Goal: Information Seeking & Learning: Compare options

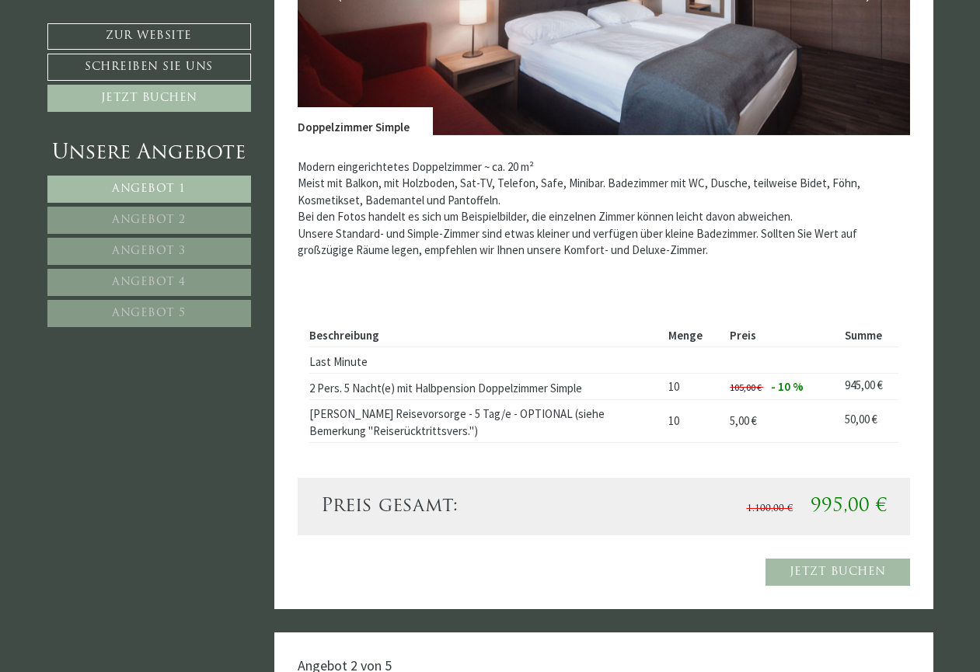
scroll to position [1258, 0]
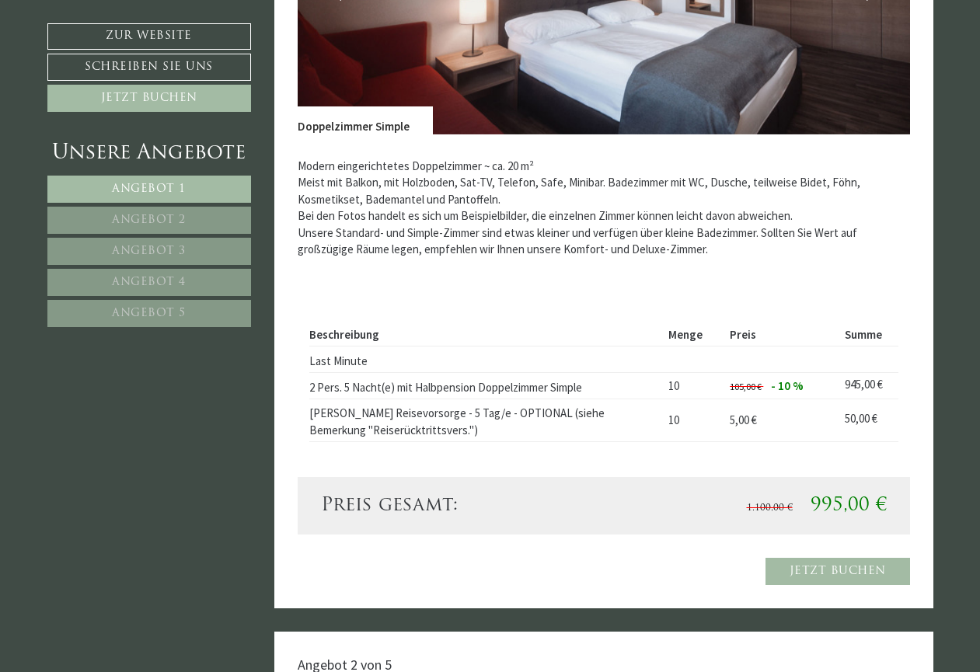
click at [168, 220] on span "Angebot 2" at bounding box center [149, 221] width 74 height 12
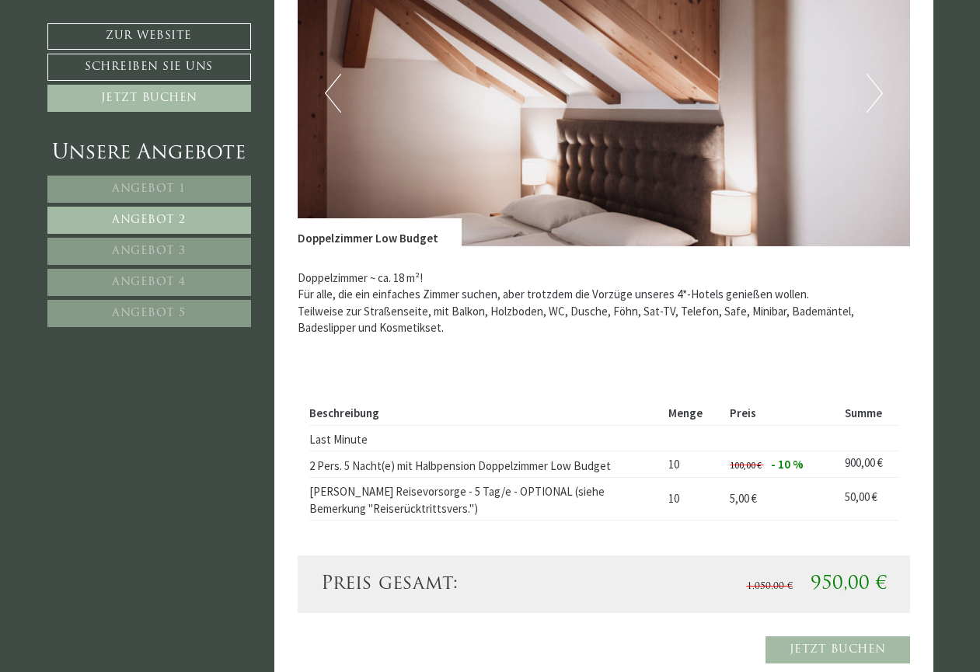
scroll to position [1151, 0]
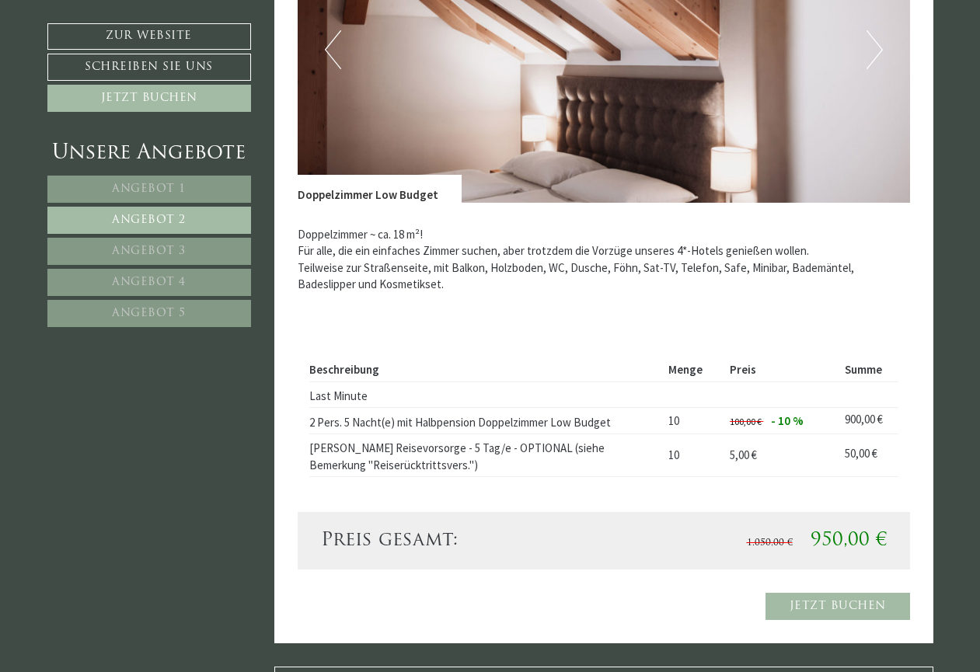
click at [221, 251] on link "Angebot 3" at bounding box center [149, 251] width 204 height 27
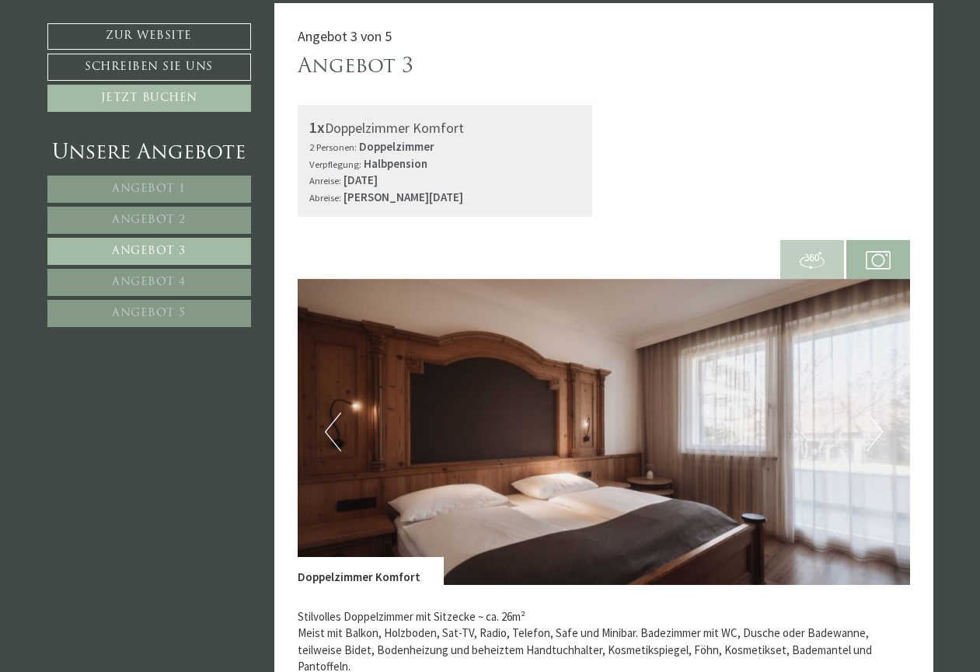
click at [208, 281] on link "Angebot 4" at bounding box center [149, 282] width 204 height 27
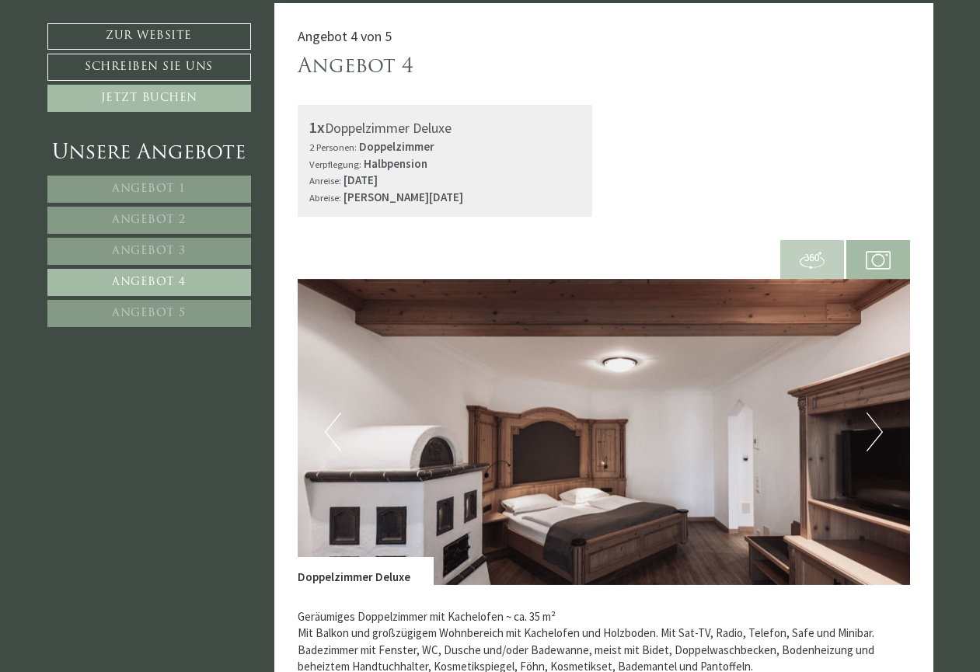
click at [208, 311] on link "Angebot 5" at bounding box center [149, 313] width 204 height 27
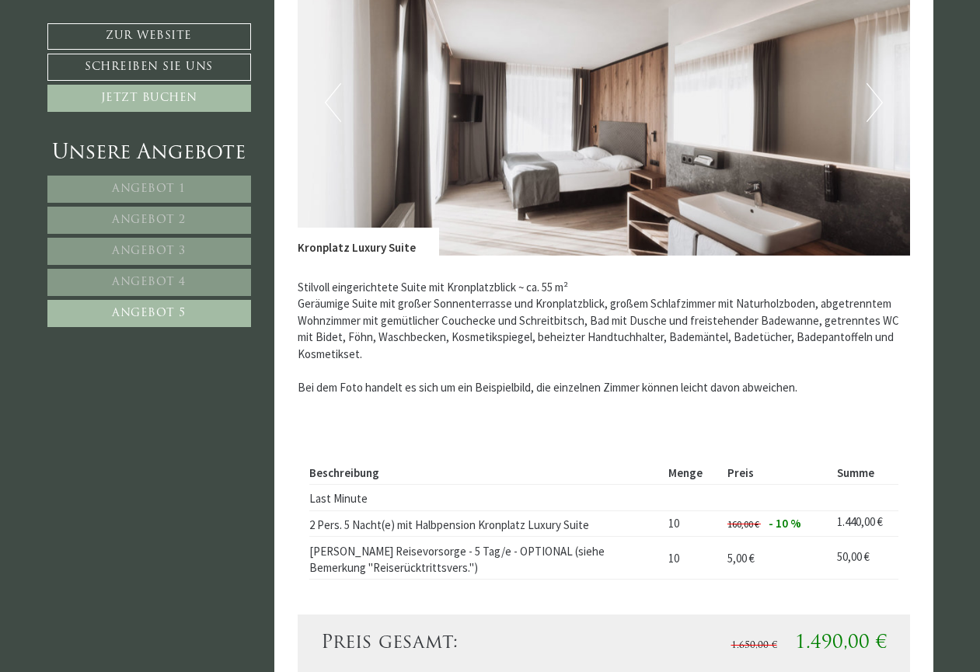
scroll to position [1172, 0]
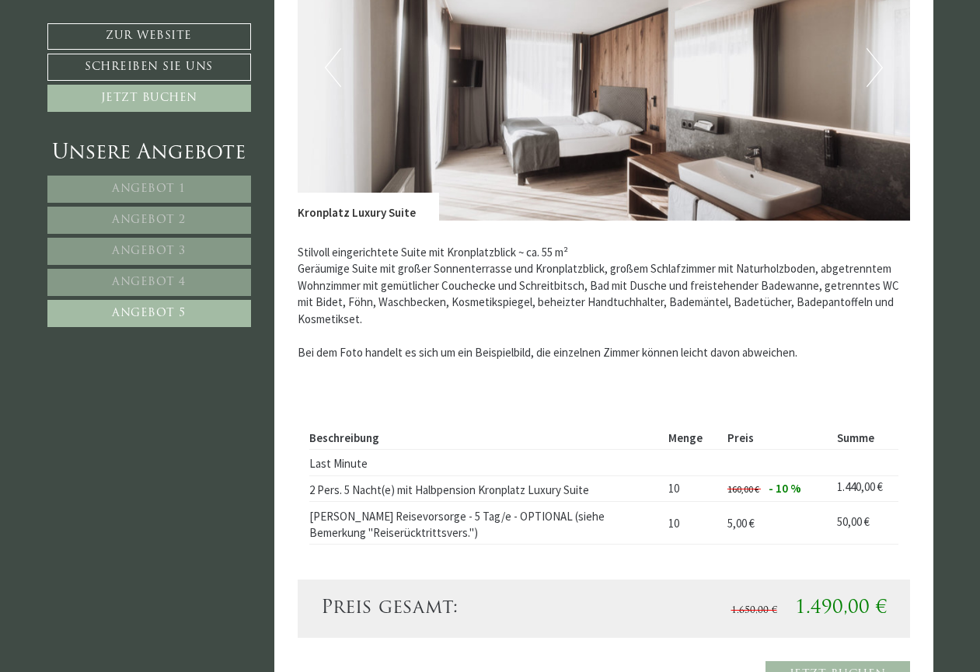
click at [182, 192] on span "Angebot 1" at bounding box center [149, 189] width 74 height 12
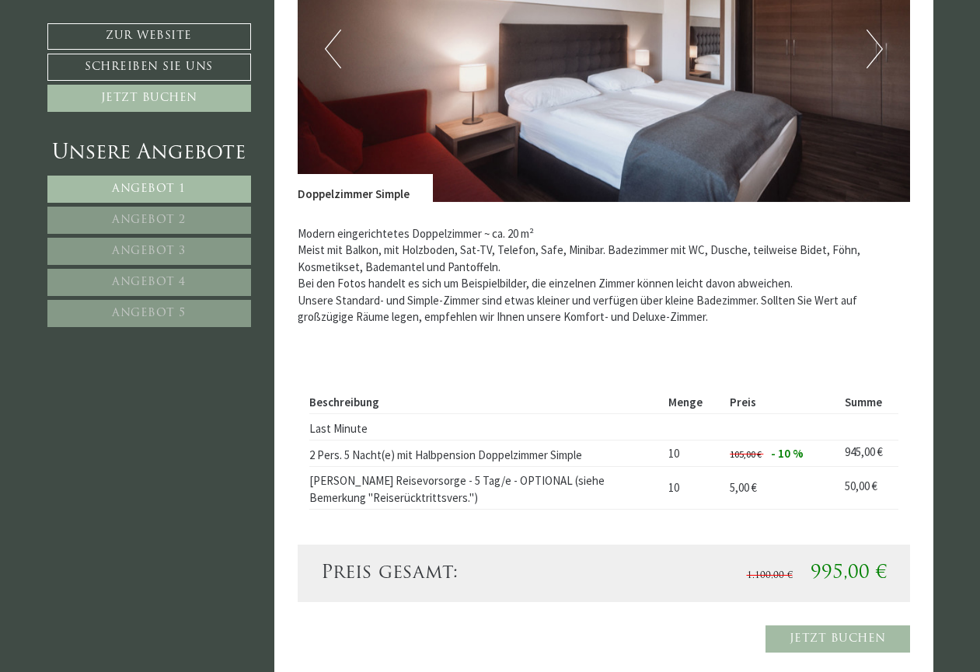
scroll to position [1191, 0]
click at [176, 216] on span "Angebot 2" at bounding box center [149, 221] width 74 height 12
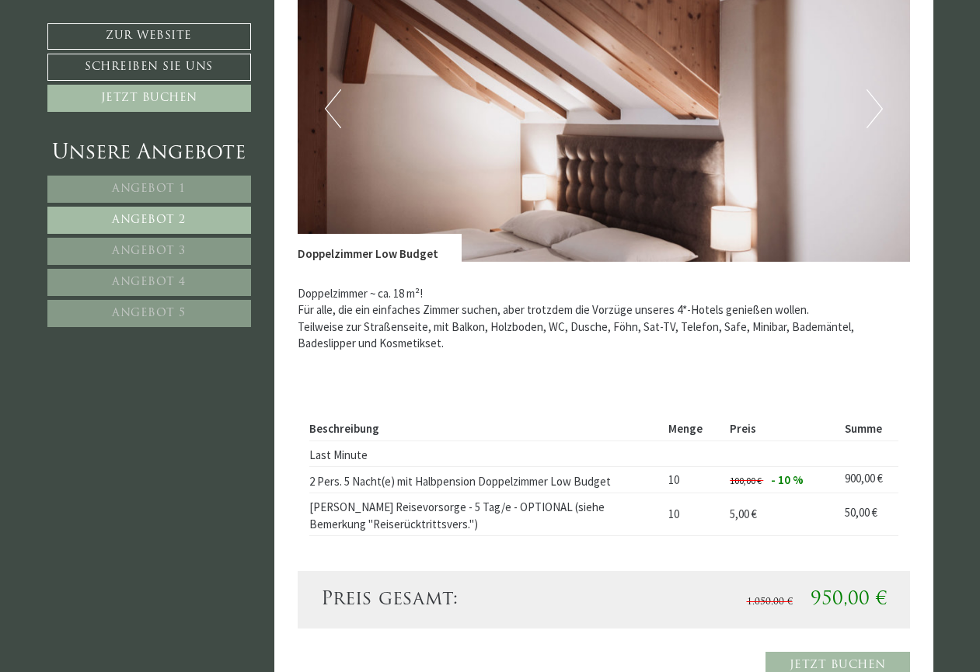
scroll to position [1092, 0]
click at [166, 248] on span "Angebot 3" at bounding box center [149, 252] width 74 height 12
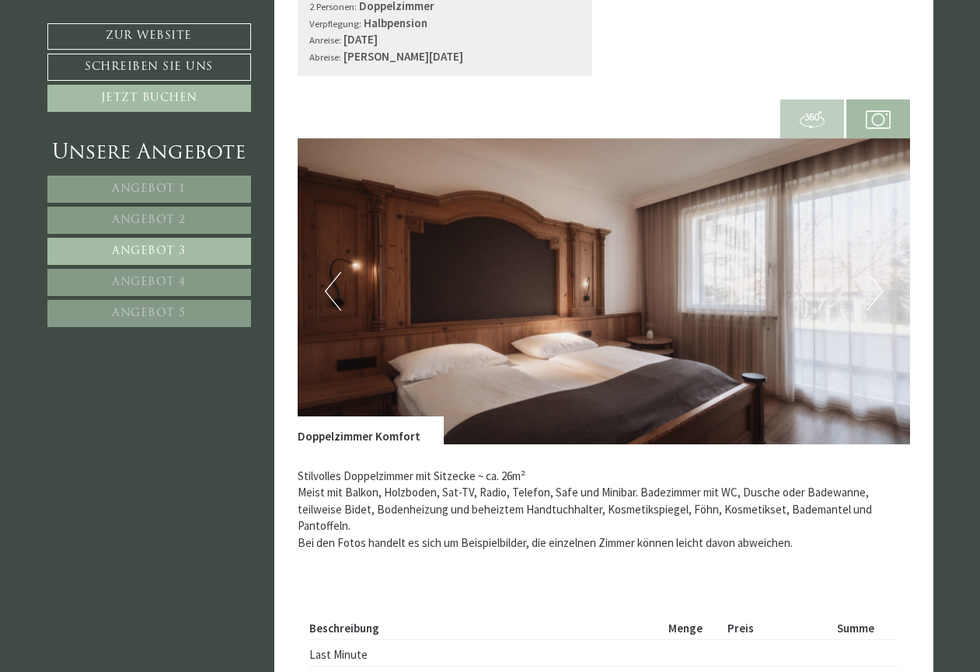
click at [161, 211] on link "Angebot 2" at bounding box center [149, 220] width 204 height 27
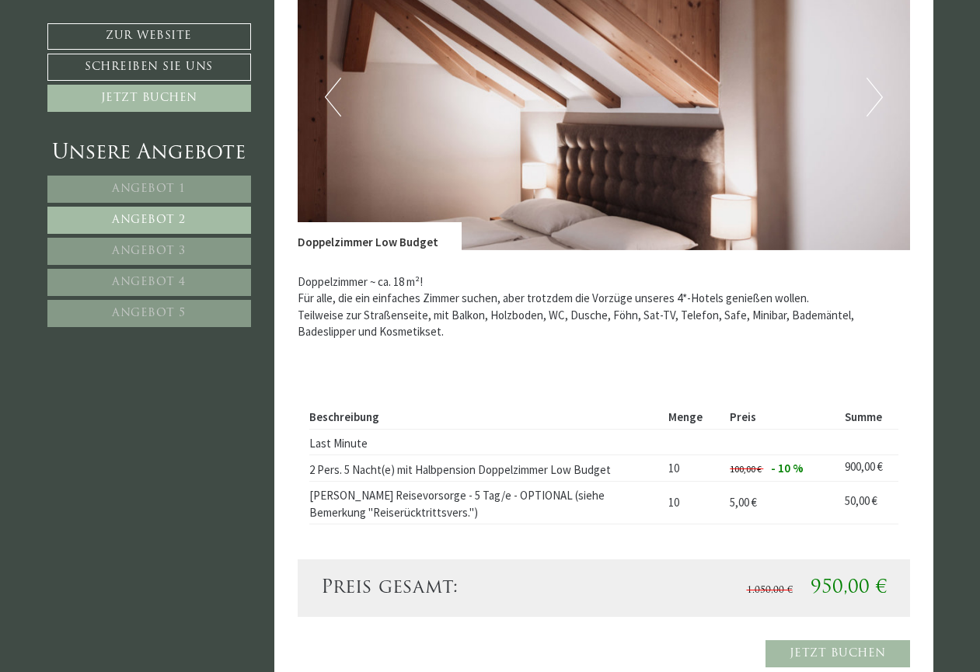
scroll to position [1193, 0]
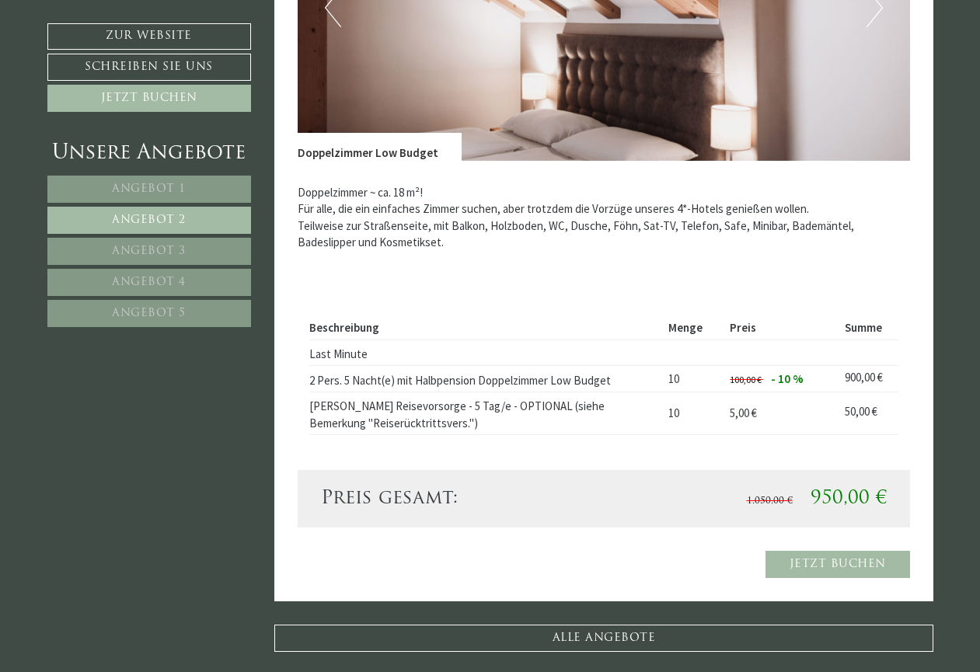
click at [166, 278] on span "Angebot 4" at bounding box center [149, 283] width 74 height 12
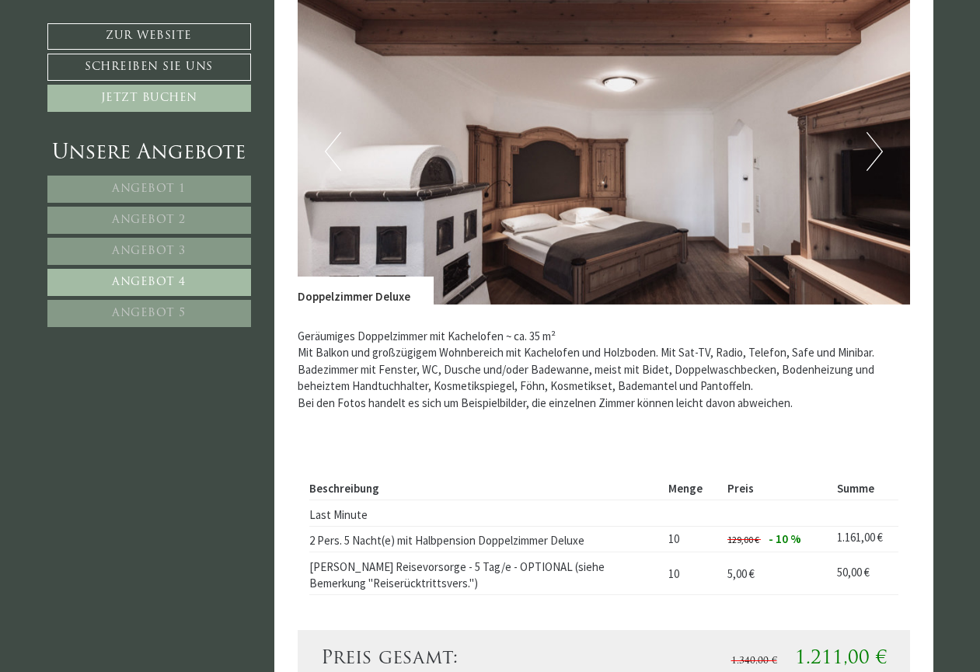
scroll to position [1089, 0]
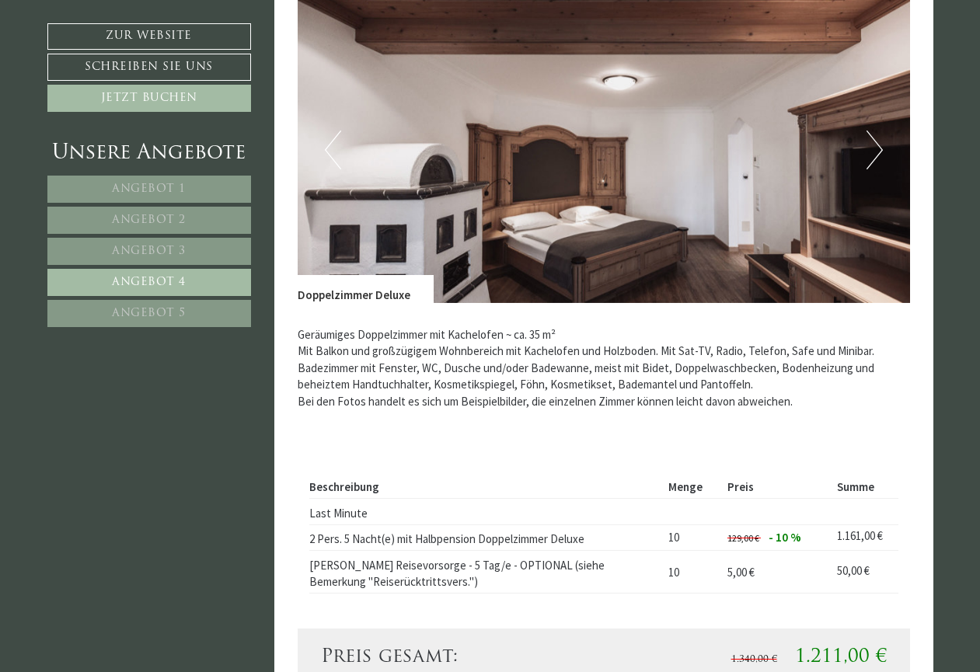
click at [173, 253] on span "Angebot 3" at bounding box center [149, 252] width 74 height 12
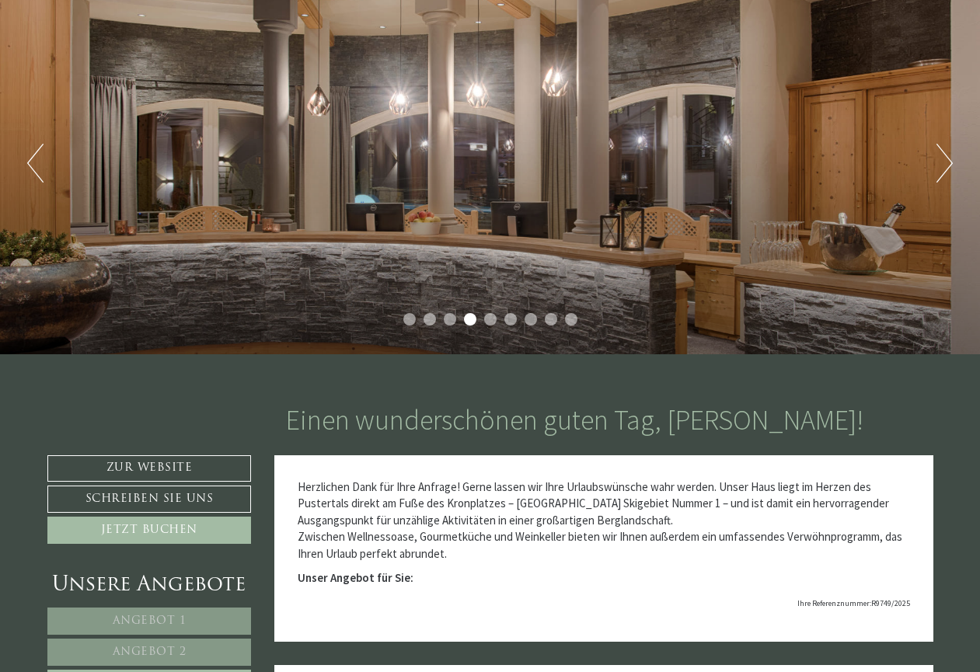
scroll to position [146, 0]
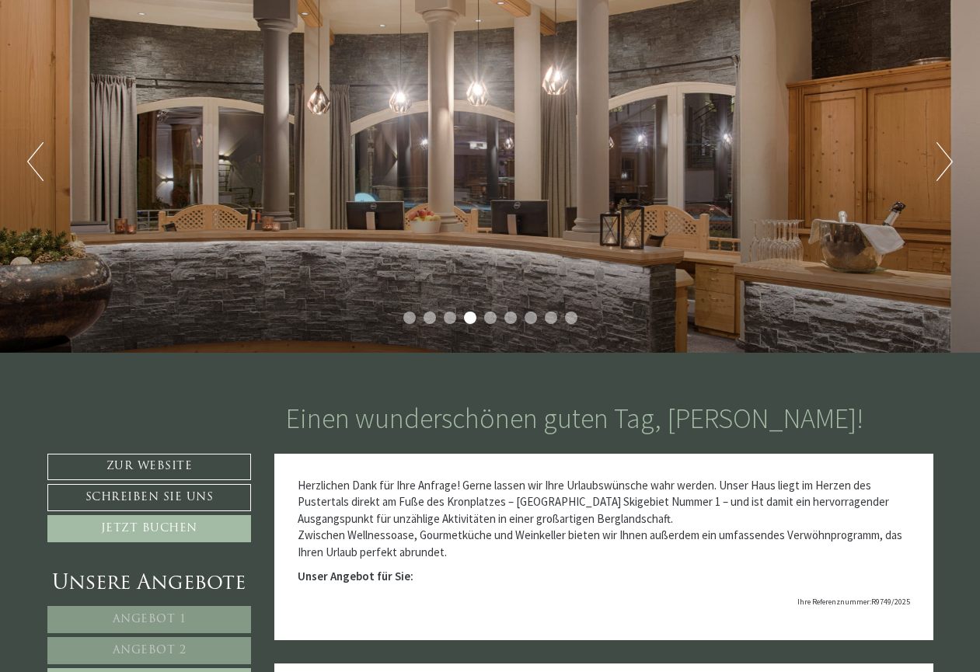
click at [927, 180] on div "Previous Next 1 2 3 4 5 6 7 8 9" at bounding box center [490, 161] width 980 height 382
click at [934, 176] on div "Previous Next 1 2 3 4 5 6 7 8 9" at bounding box center [490, 161] width 980 height 382
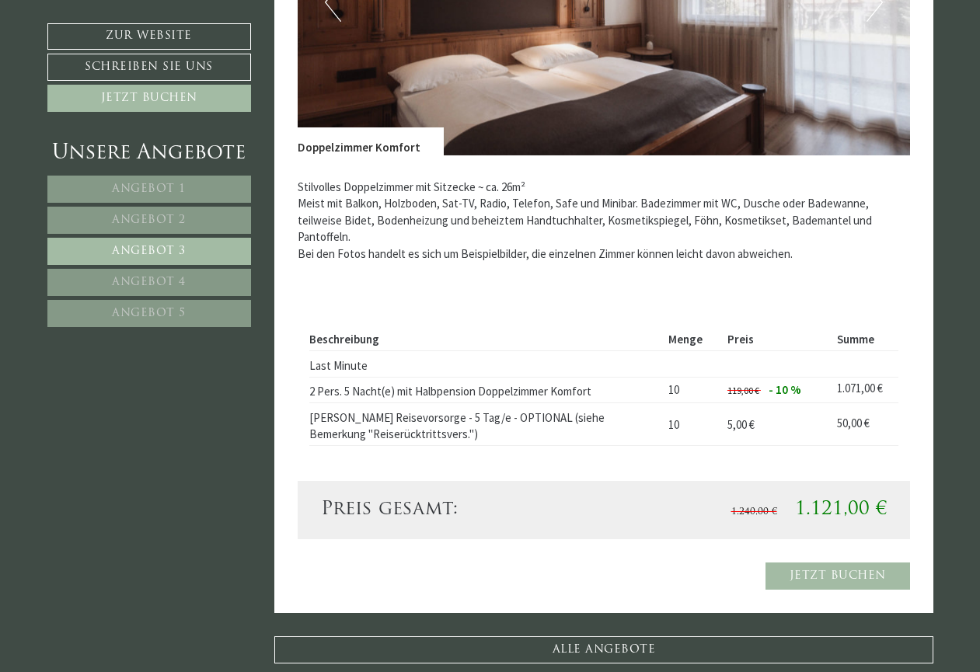
scroll to position [1238, 0]
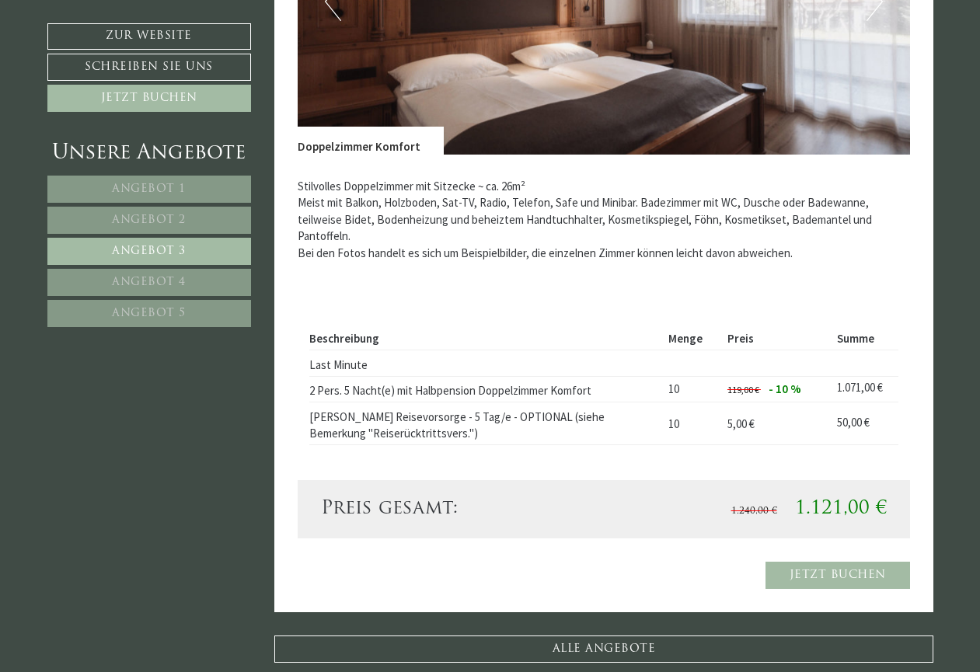
click at [173, 275] on link "Angebot 4" at bounding box center [149, 282] width 204 height 27
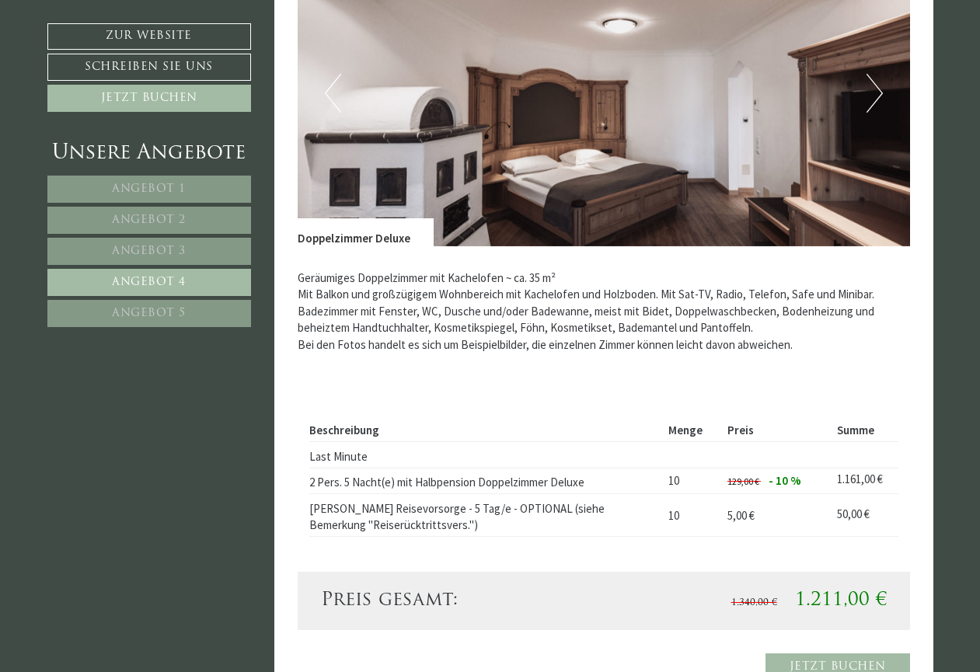
scroll to position [1339, 0]
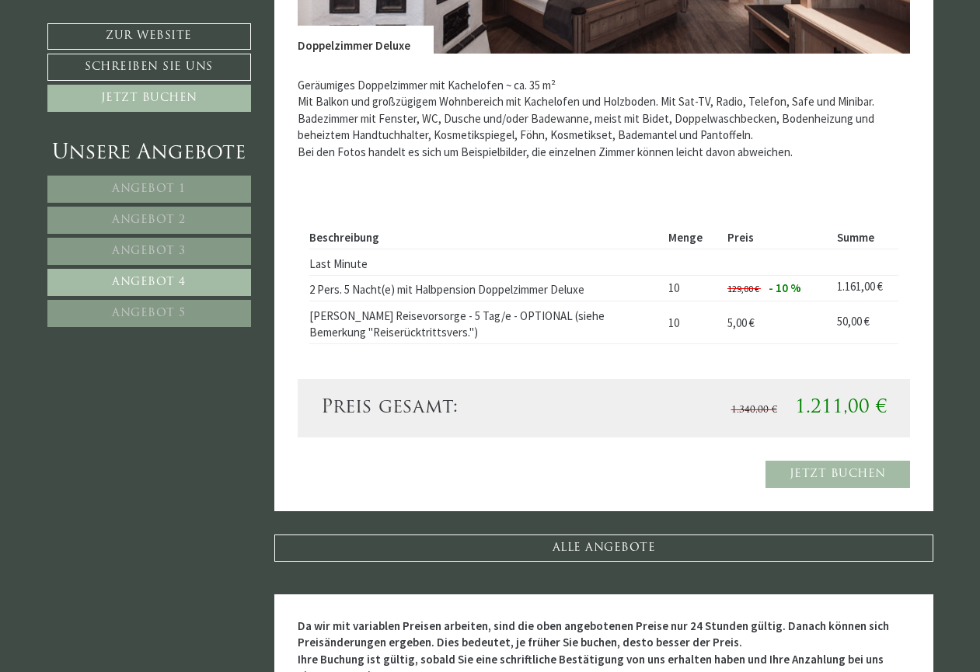
click at [175, 319] on link "Angebot 5" at bounding box center [149, 313] width 204 height 27
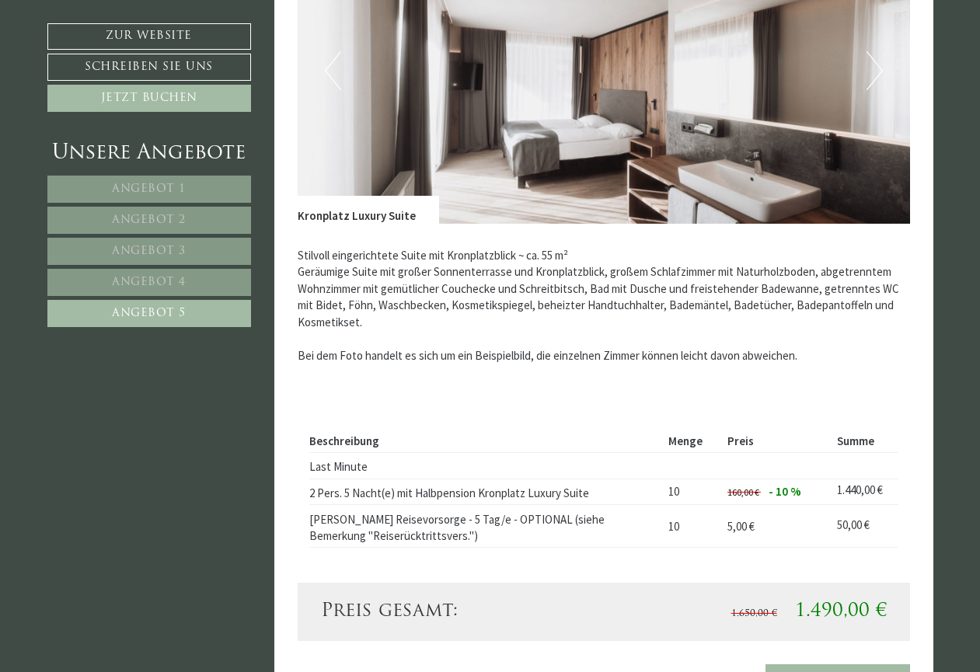
scroll to position [1320, 0]
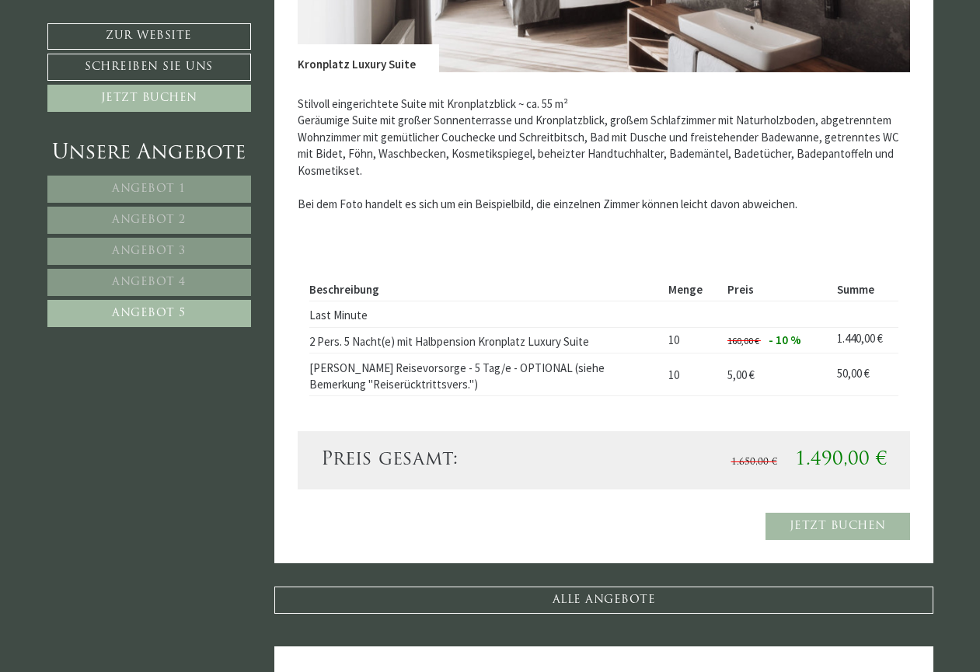
click at [183, 194] on link "Angebot 1" at bounding box center [149, 189] width 204 height 27
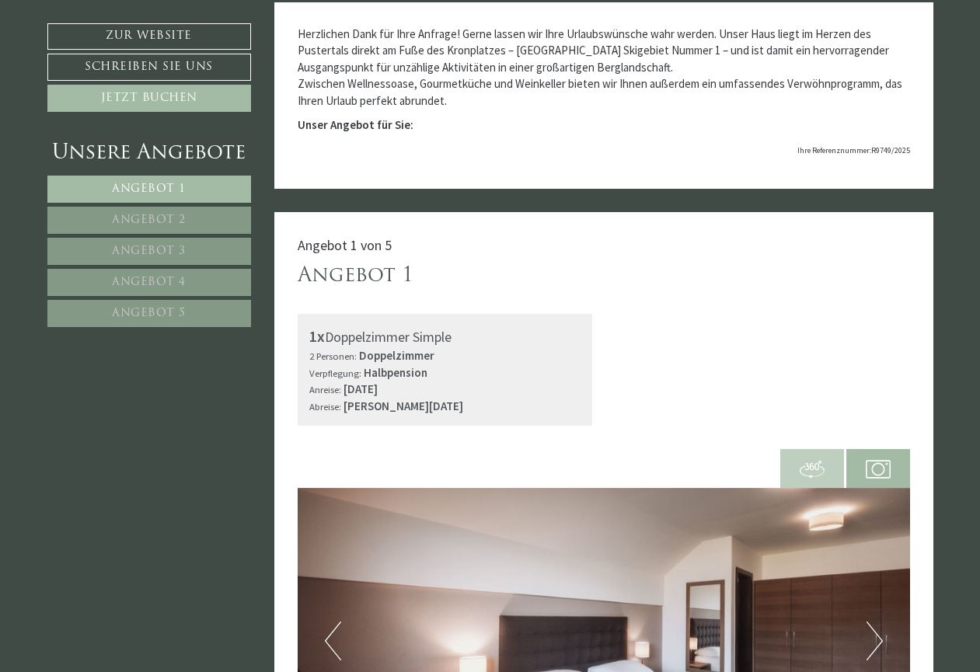
scroll to position [325, 0]
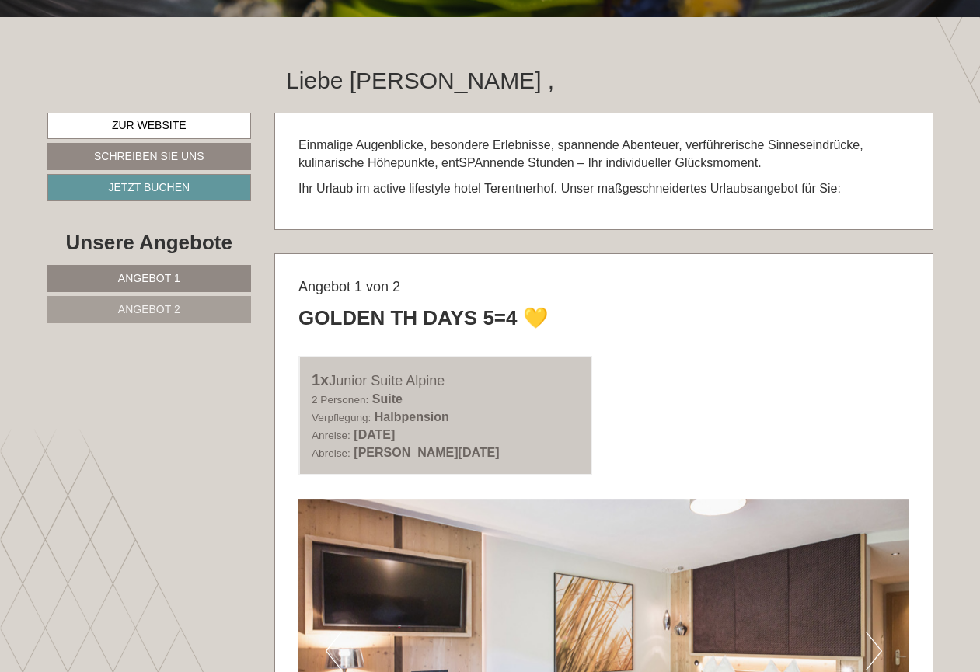
scroll to position [484, 0]
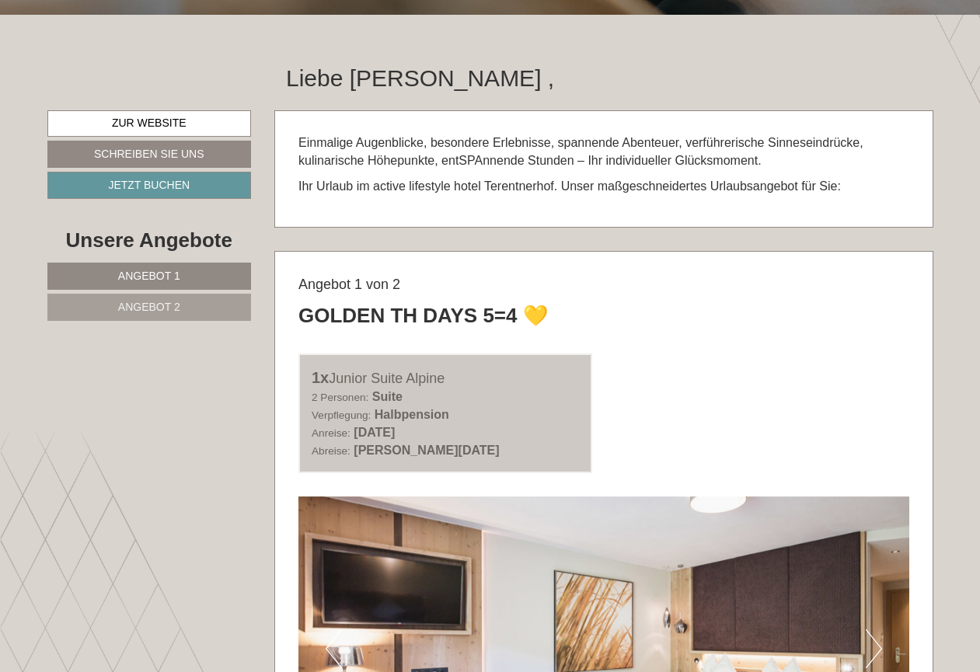
click at [163, 311] on span "Angebot 2" at bounding box center [149, 307] width 62 height 12
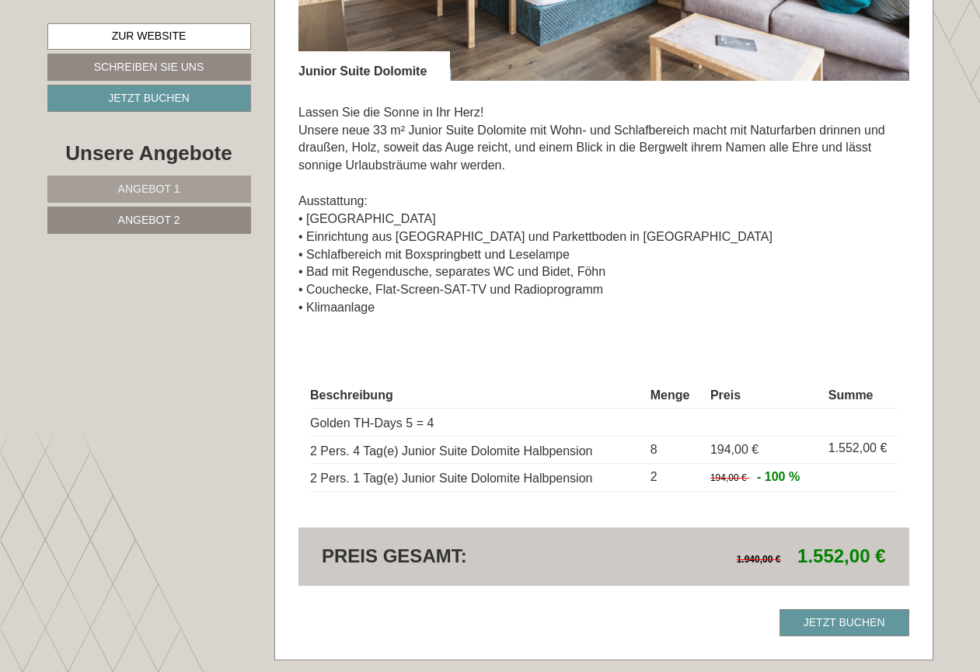
scroll to position [1187, 0]
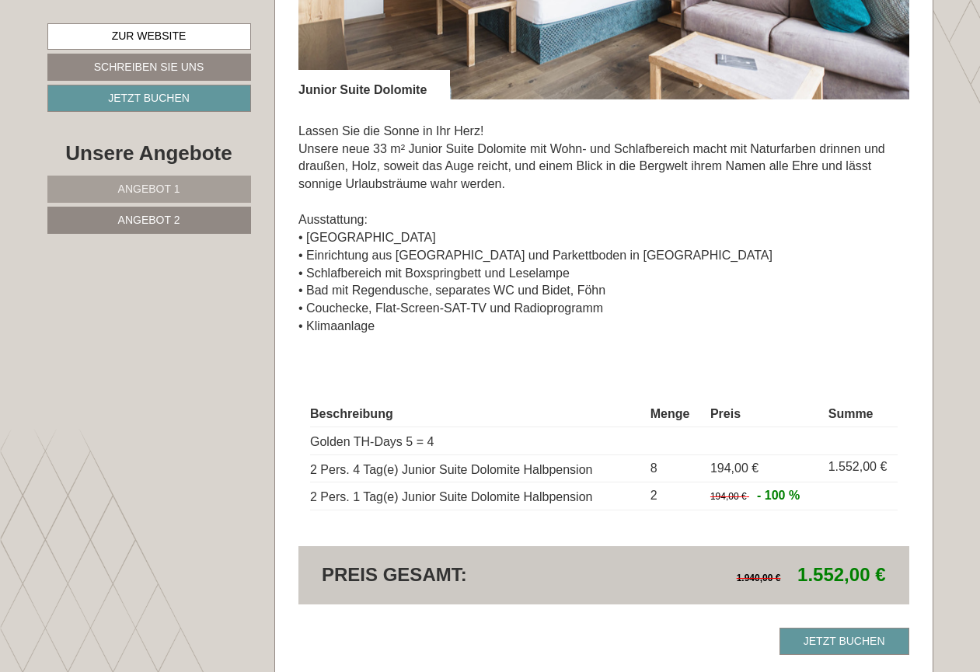
click at [201, 184] on link "Angebot 1" at bounding box center [149, 189] width 204 height 27
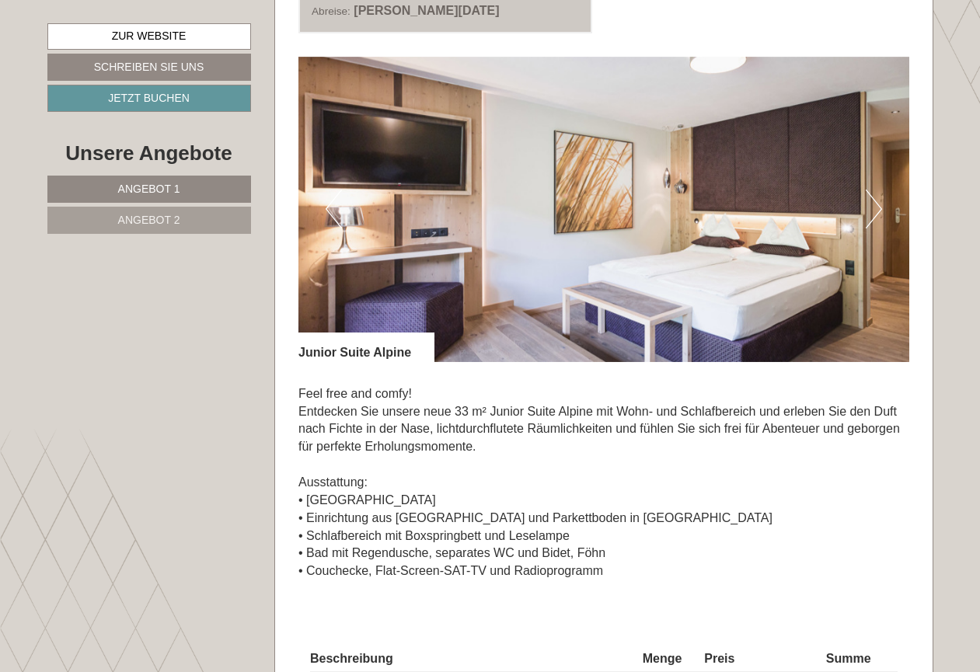
scroll to position [921, 0]
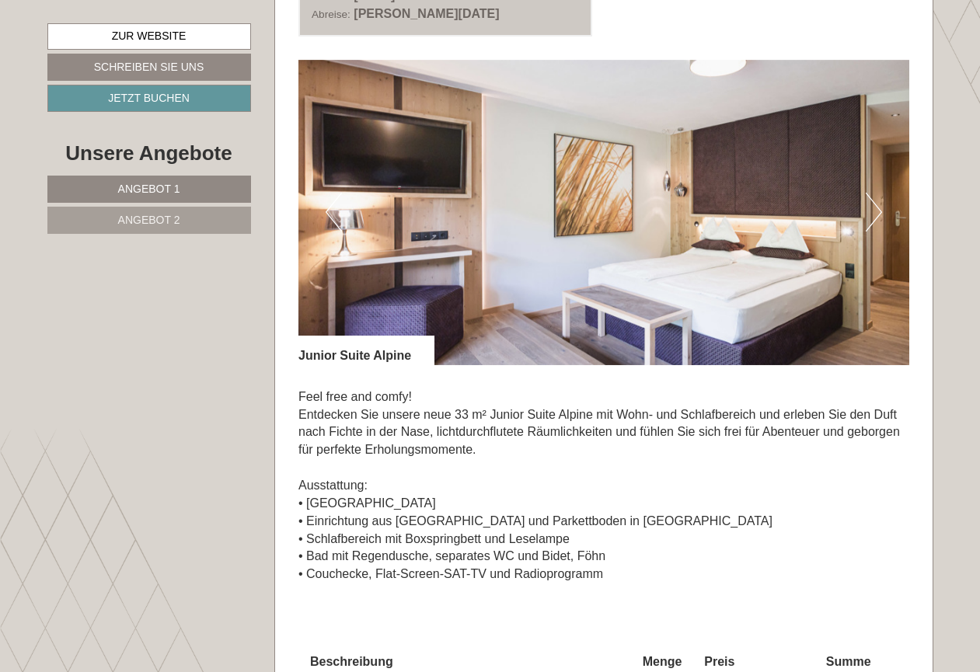
click at [878, 211] on button "Next" at bounding box center [874, 212] width 16 height 39
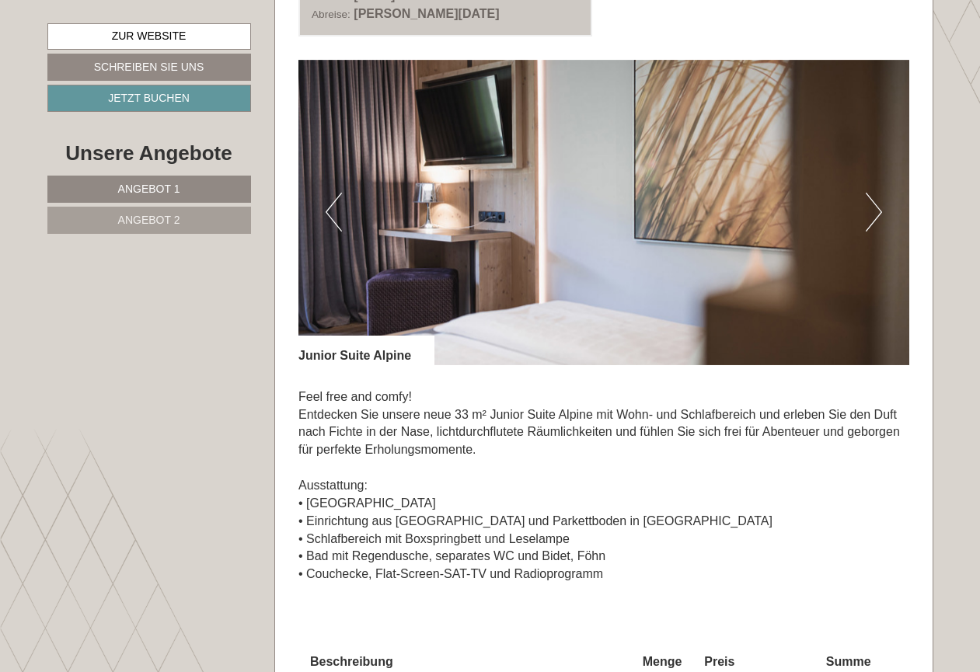
click at [875, 222] on button "Next" at bounding box center [874, 212] width 16 height 39
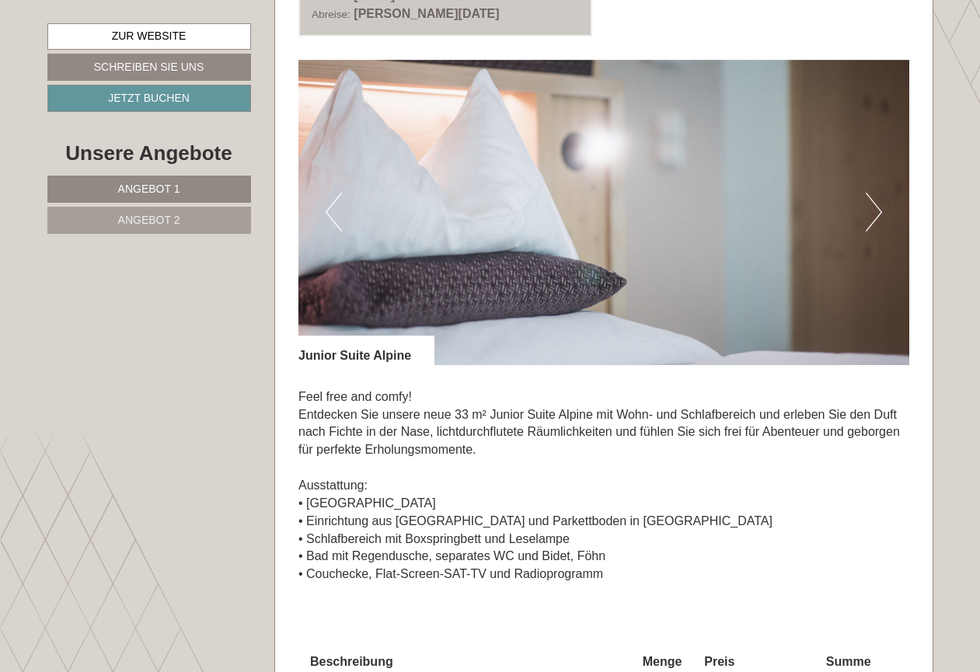
click at [875, 222] on button "Next" at bounding box center [874, 212] width 16 height 39
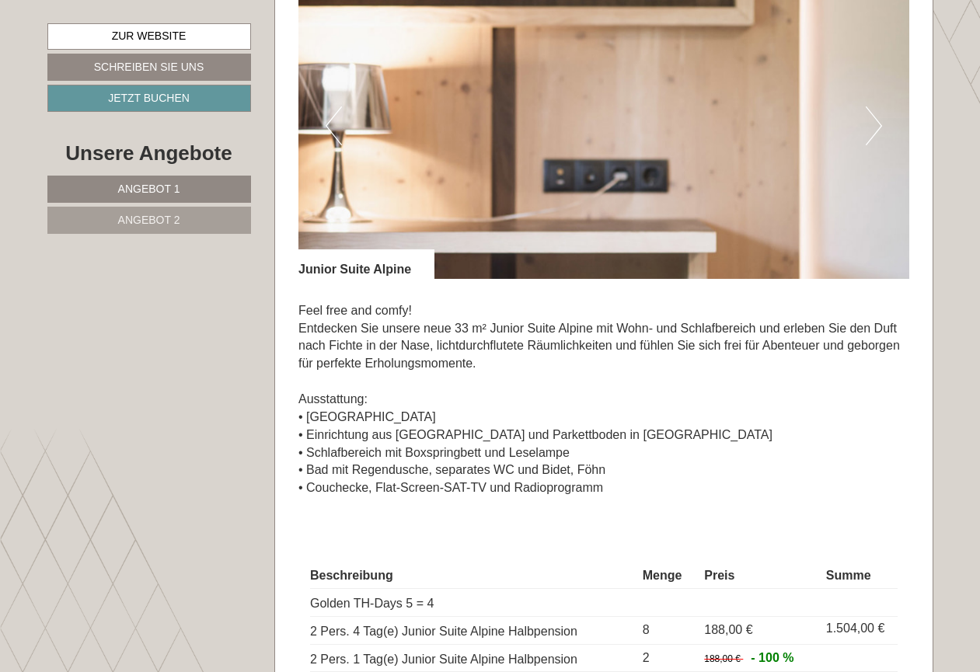
scroll to position [1030, 0]
